Goal: Obtain resource: Obtain resource

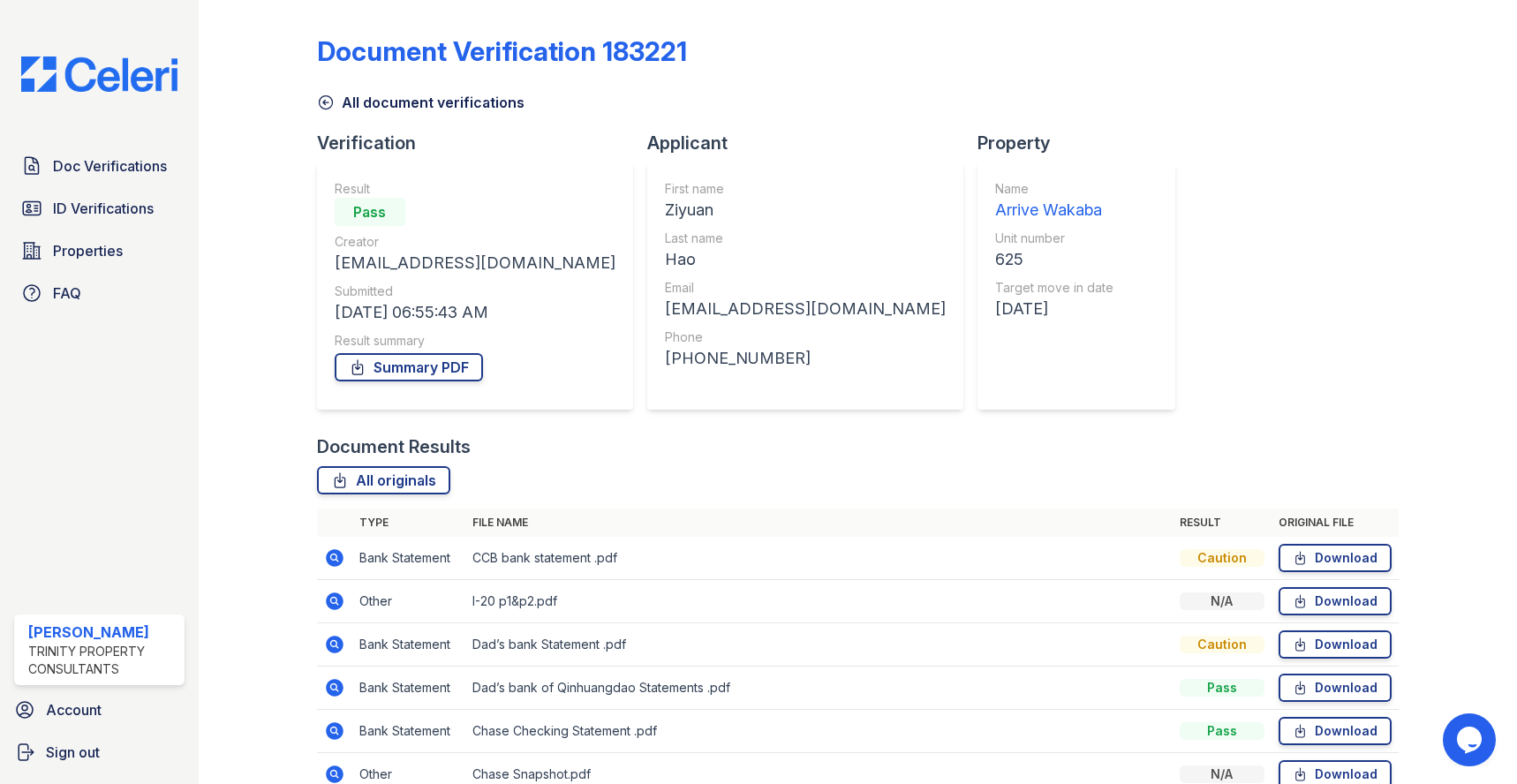
scroll to position [133, 0]
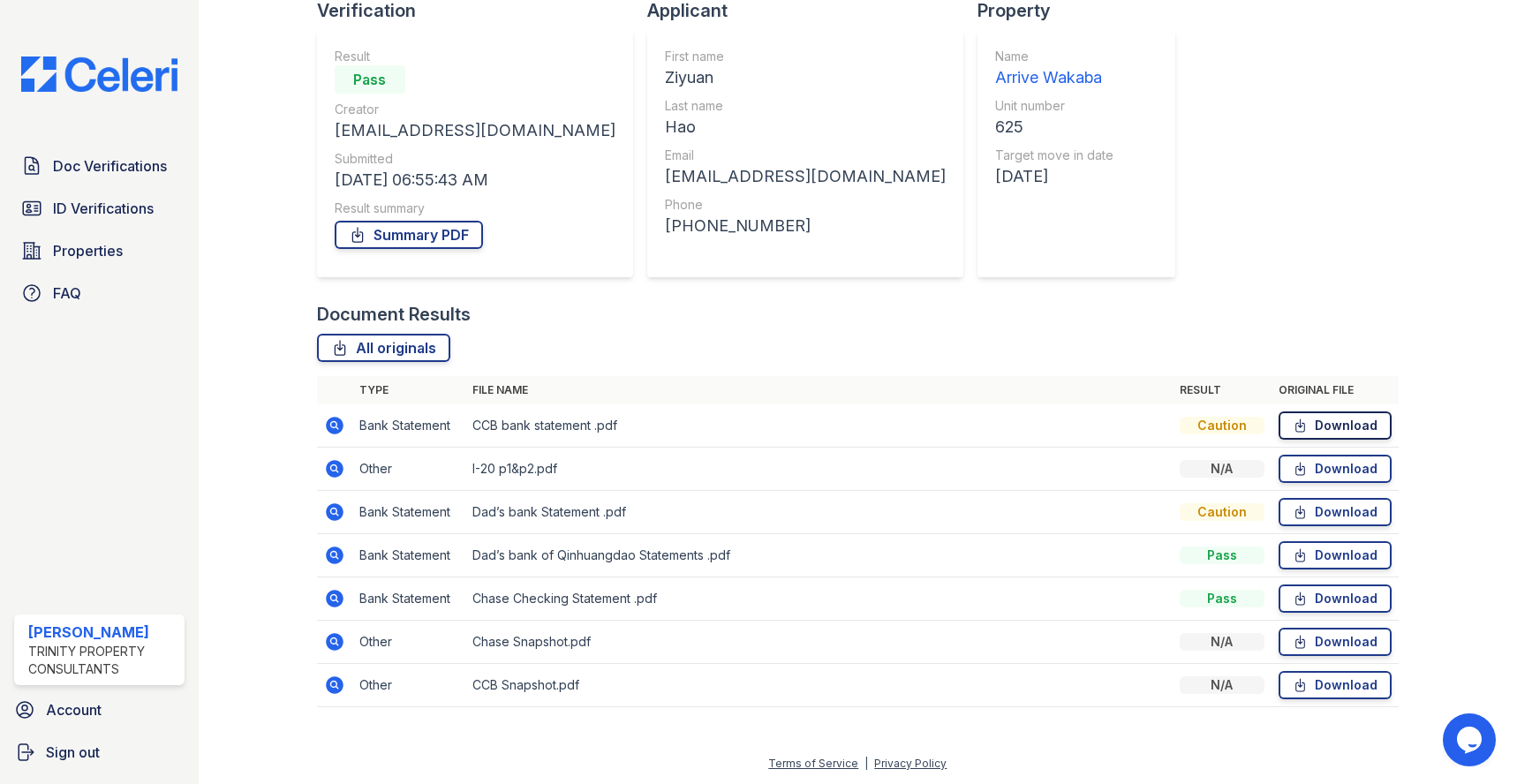
click at [1321, 424] on link "Download" at bounding box center [1335, 425] width 113 height 29
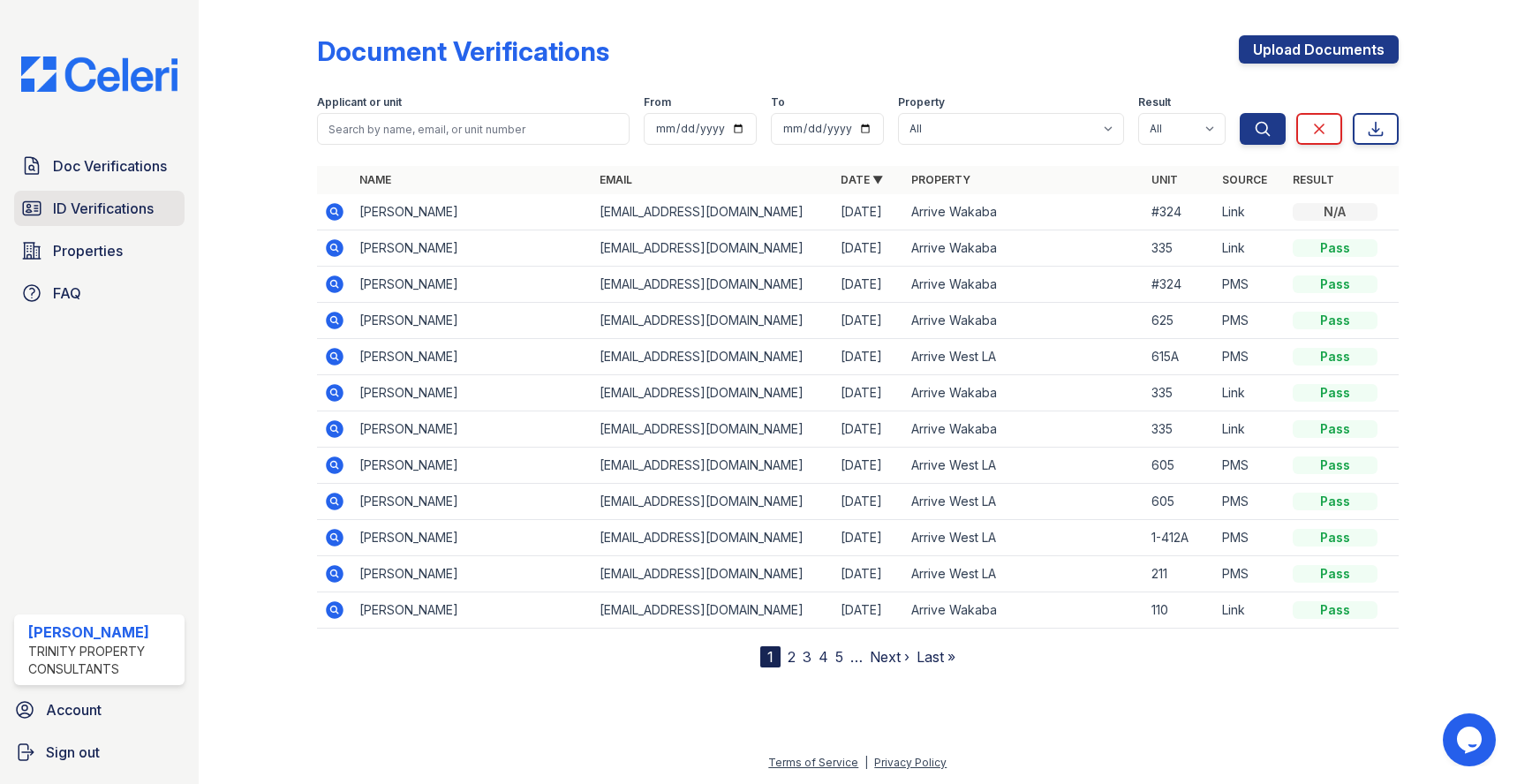
click at [114, 207] on span "ID Verifications" at bounding box center [103, 208] width 100 height 21
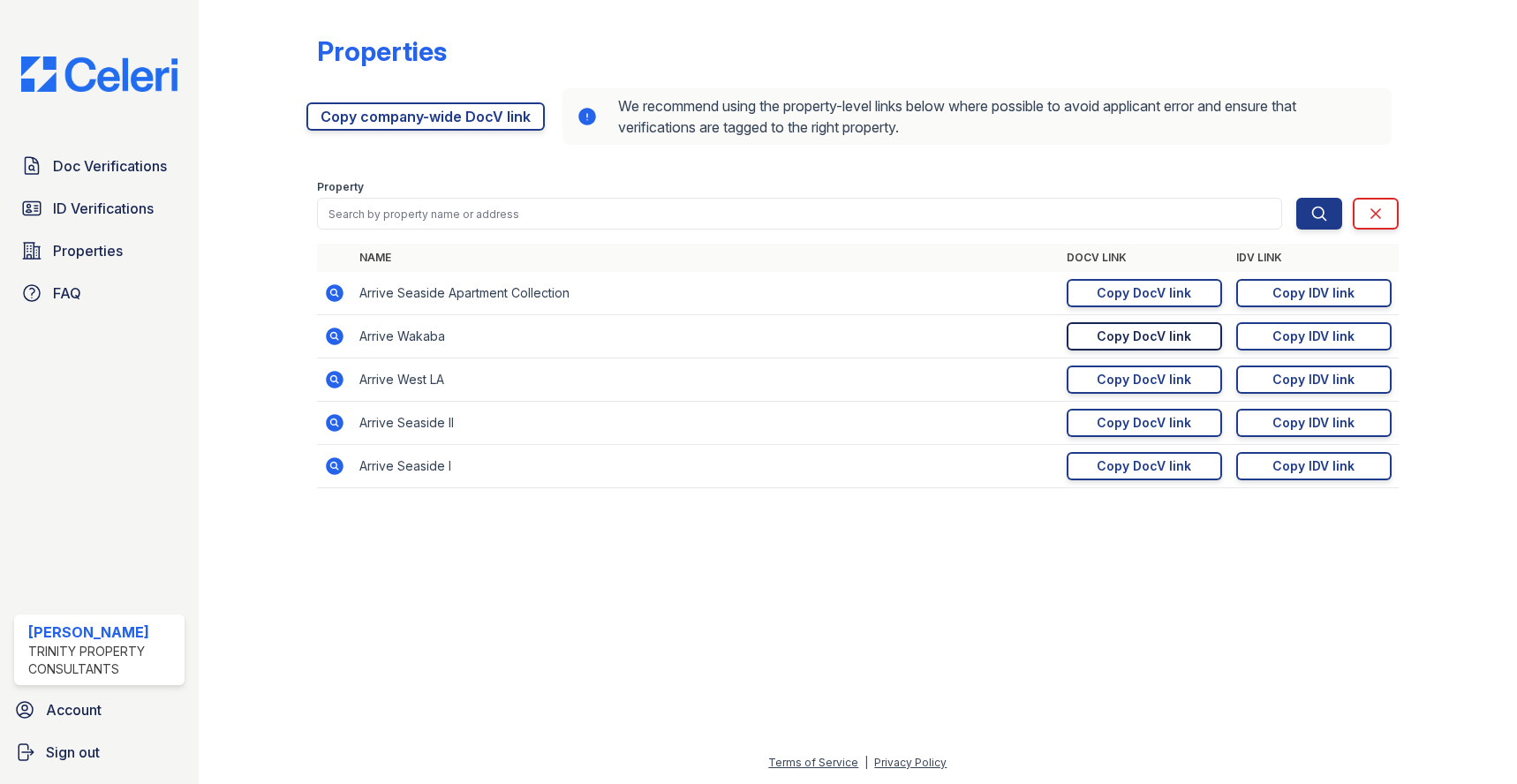
click at [1105, 339] on div "Copy DocV link" at bounding box center [1143, 336] width 94 height 18
